Goal: Find specific fact

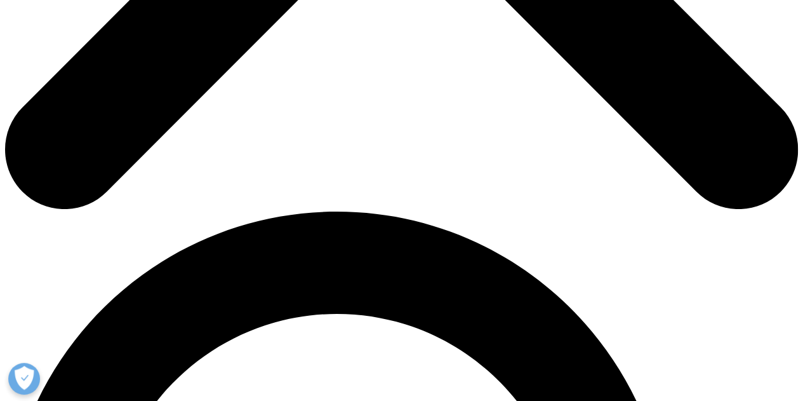
scroll to position [612, 0]
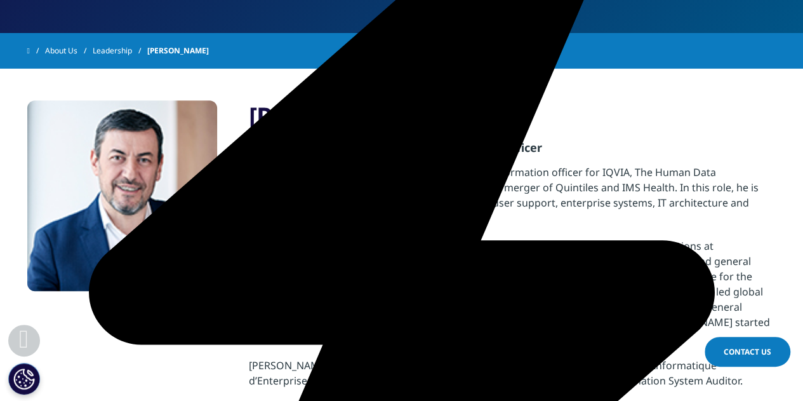
scroll to position [262, 0]
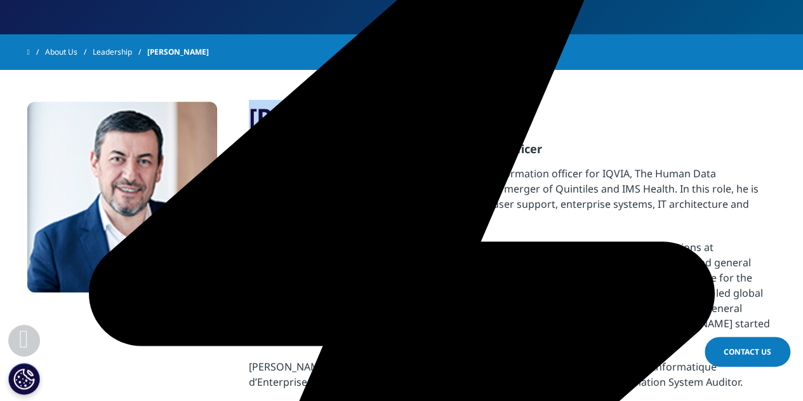
drag, startPoint x: 253, startPoint y: 119, endPoint x: 416, endPoint y: 112, distance: 163.3
click at [416, 112] on h3 "[PERSON_NAME]" at bounding box center [513, 118] width 528 height 32
click at [367, 114] on h3 "[PERSON_NAME]" at bounding box center [513, 118] width 528 height 32
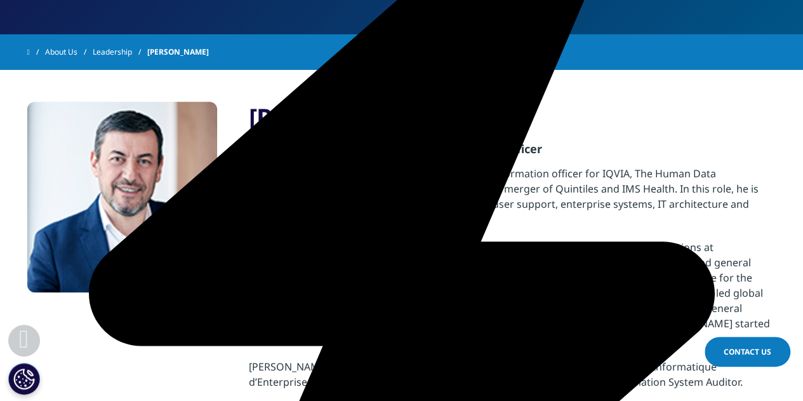
click at [367, 114] on h3 "[PERSON_NAME]" at bounding box center [513, 118] width 528 height 32
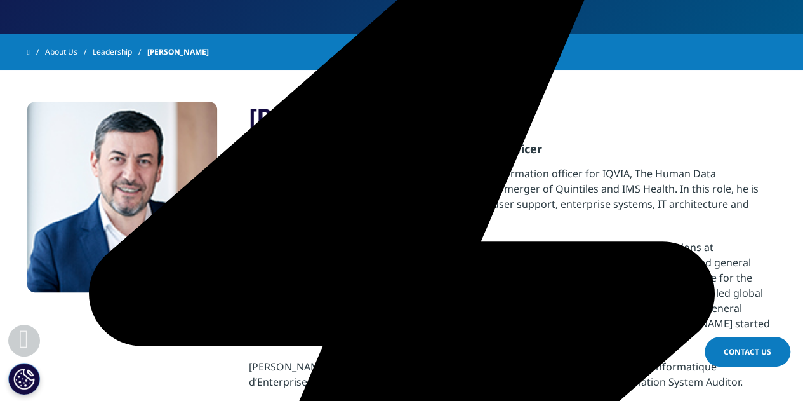
click at [367, 114] on h3 "[PERSON_NAME]" at bounding box center [513, 118] width 528 height 32
copy div "[PERSON_NAME]"
